Goal: Use online tool/utility: Utilize a website feature to perform a specific function

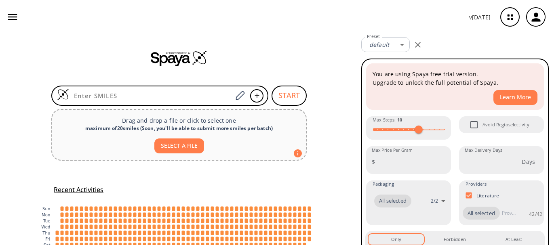
scroll to position [51, 0]
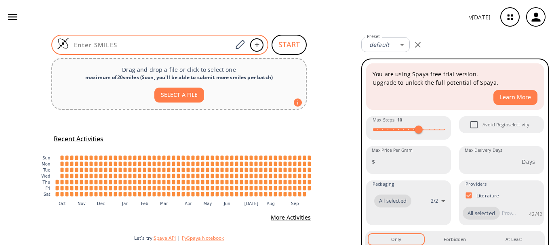
click at [156, 50] on div at bounding box center [159, 45] width 217 height 20
paste input "O=C1C(C2=CC=CC=C2)CCCC1"
type input "O=C1C(C2=CC=CC=C2)CCCC1"
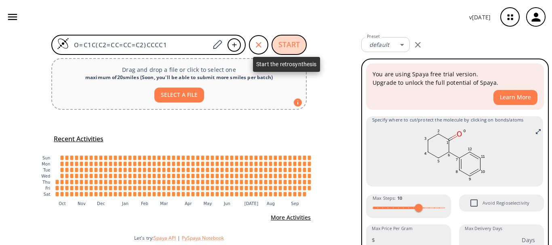
click at [288, 44] on button "START" at bounding box center [289, 45] width 35 height 20
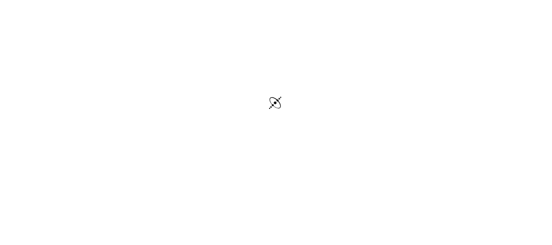
scroll to position [38, 0]
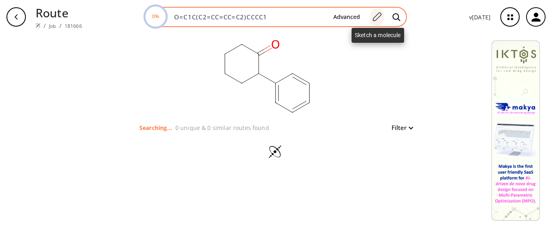
click at [376, 17] on icon at bounding box center [377, 16] width 9 height 9
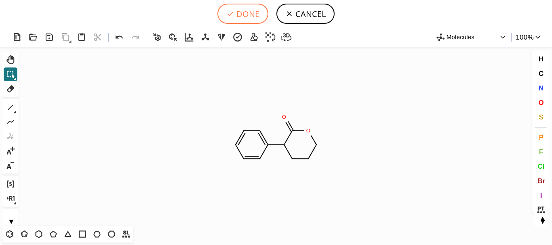
click at [237, 10] on button "DONE" at bounding box center [243, 14] width 51 height 20
type input "O=C1OCCCC1C1C=CC=CC=1"
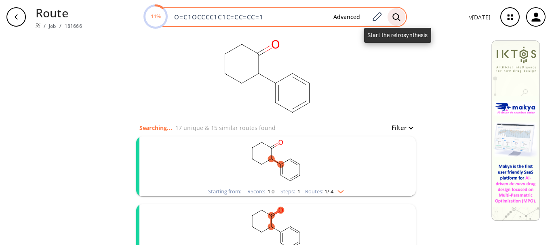
click at [400, 16] on icon at bounding box center [397, 17] width 8 height 8
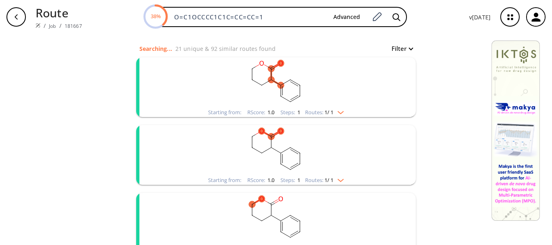
scroll to position [79, 0]
click at [319, 103] on rect "clusters" at bounding box center [276, 83] width 210 height 51
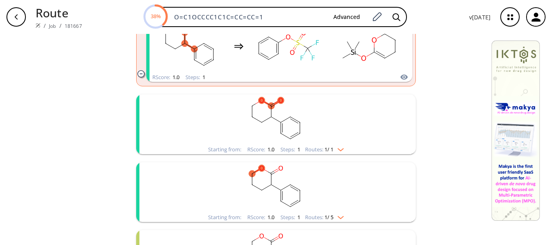
scroll to position [186, 0]
click at [292, 127] on rect "clusters" at bounding box center [276, 119] width 210 height 51
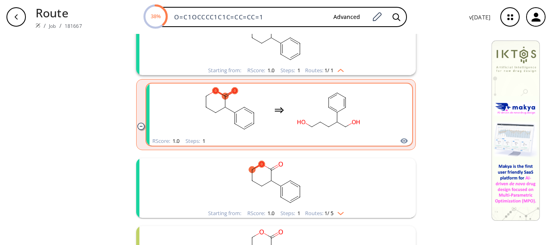
scroll to position [271, 0]
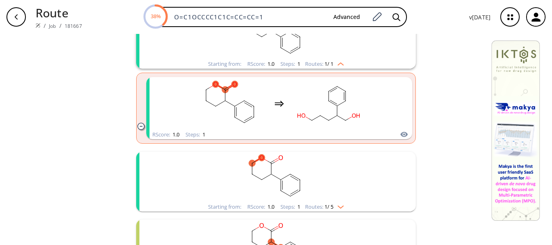
drag, startPoint x: 345, startPoint y: 184, endPoint x: 326, endPoint y: 195, distance: 21.5
click at [326, 195] on rect "clusters" at bounding box center [276, 177] width 210 height 51
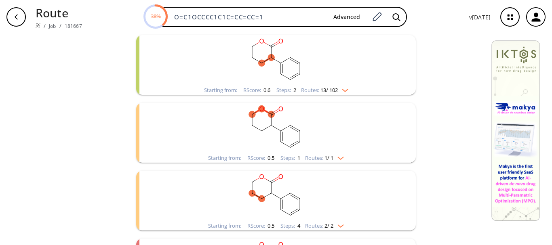
scroll to position [598, 0]
click at [324, 144] on rect "clusters" at bounding box center [276, 129] width 210 height 51
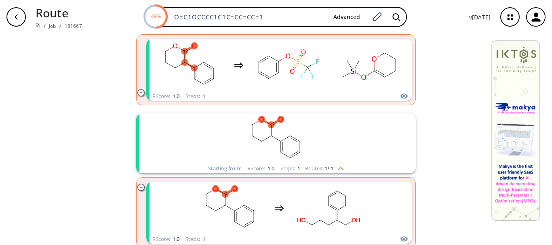
scroll to position [274, 0]
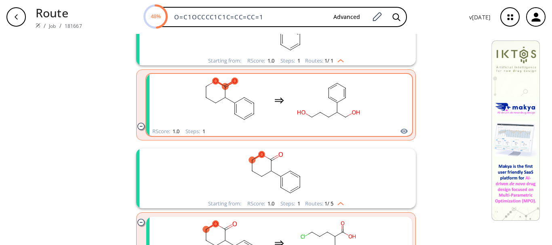
click at [276, 104] on icon "clusters" at bounding box center [280, 101] width 10 height 10
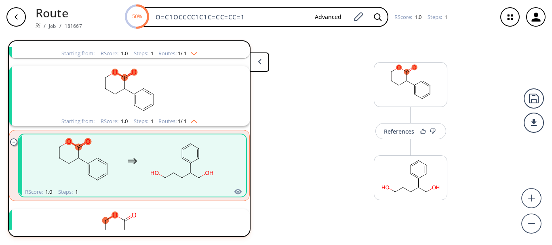
scroll to position [86, 0]
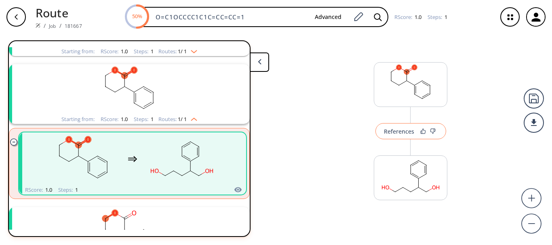
click at [399, 132] on div "References" at bounding box center [399, 131] width 30 height 5
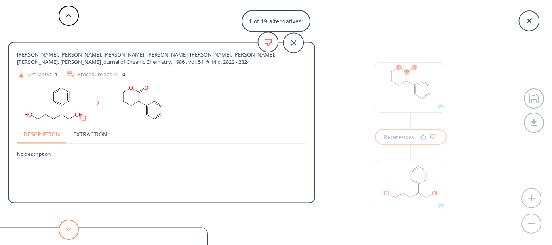
click at [66, 221] on button at bounding box center [69, 230] width 20 height 20
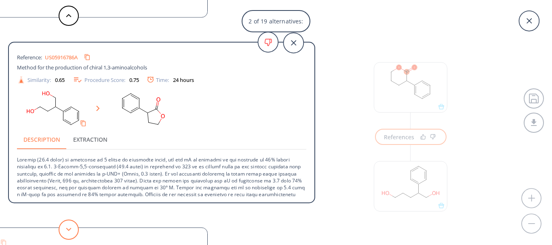
click at [72, 229] on button at bounding box center [69, 230] width 20 height 20
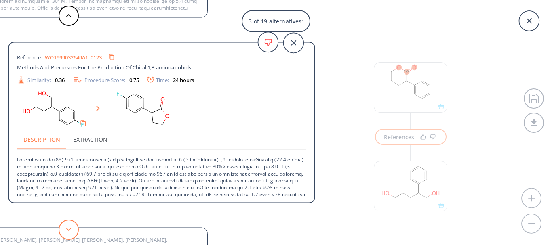
click at [72, 229] on button at bounding box center [69, 230] width 20 height 20
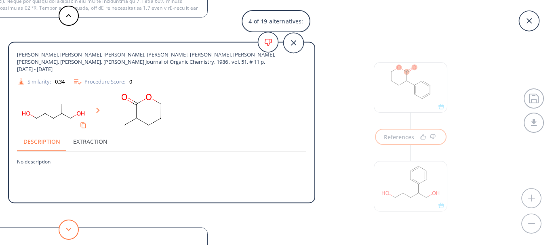
click at [69, 224] on button at bounding box center [69, 230] width 20 height 20
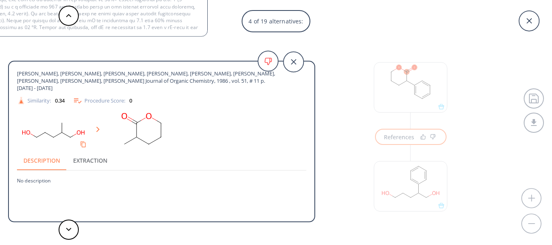
scroll to position [15, 0]
